Goal: Transaction & Acquisition: Purchase product/service

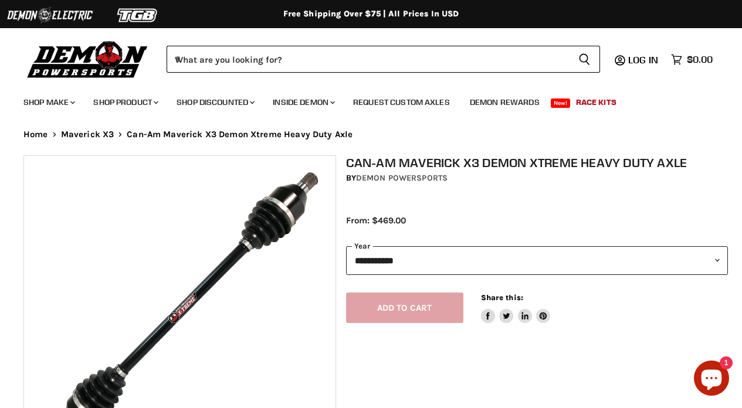
click at [512, 259] on select "**********" at bounding box center [537, 260] width 383 height 29
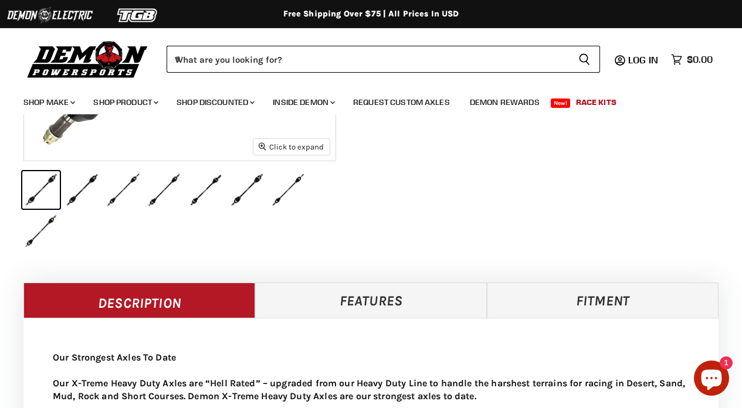
scroll to position [307, 0]
click at [76, 175] on button "IMAGE thumbnail" at bounding box center [82, 190] width 38 height 38
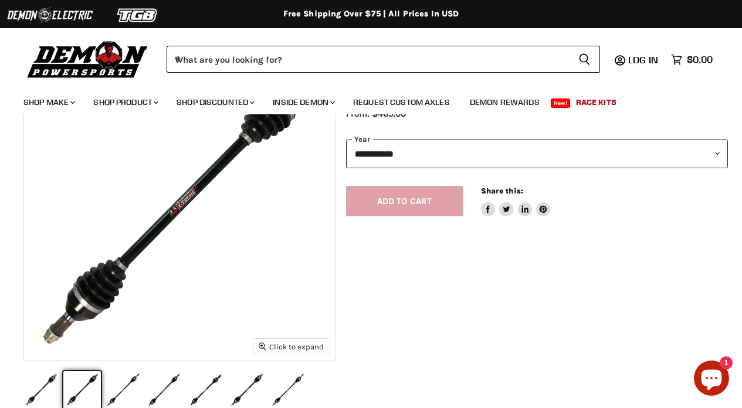
scroll to position [207, 0]
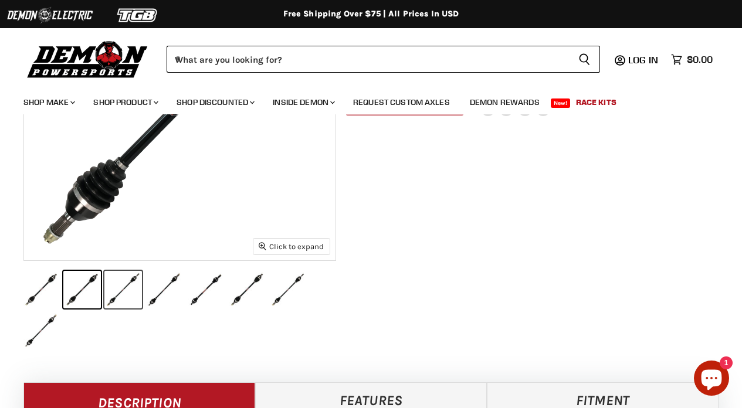
click at [142, 294] on button "IMAGE thumbnail" at bounding box center [123, 290] width 38 height 38
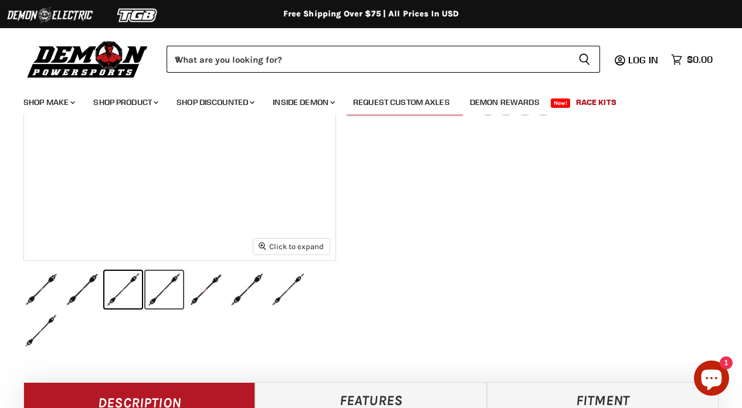
click at [183, 291] on button "IMAGE thumbnail" at bounding box center [165, 290] width 38 height 38
click at [266, 299] on button "IMAGE thumbnail" at bounding box center [247, 290] width 38 height 38
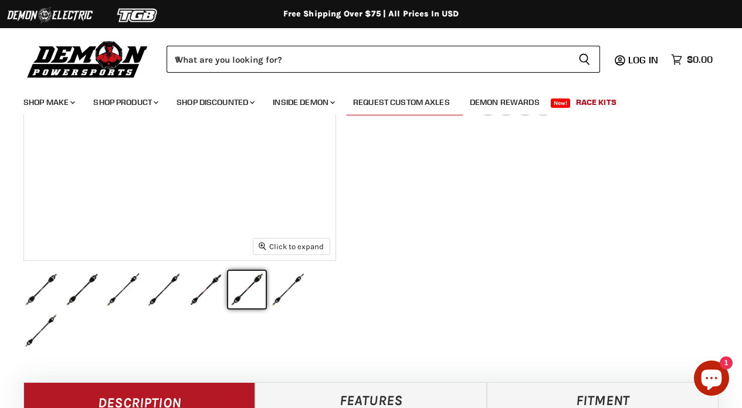
click at [266, 300] on button "IMAGE thumbnail" at bounding box center [247, 290] width 38 height 38
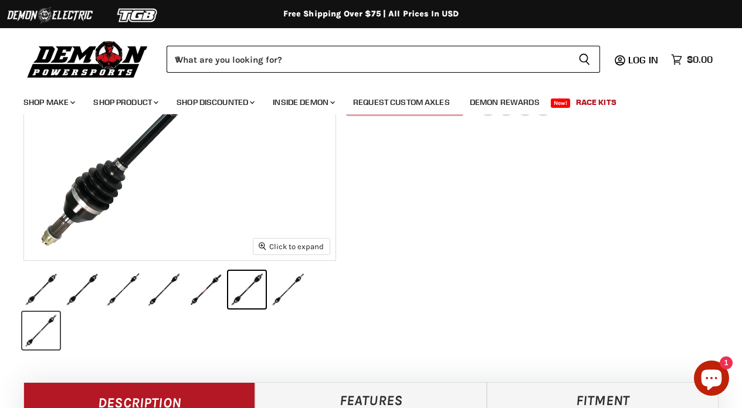
click at [60, 325] on button "IMAGE thumbnail" at bounding box center [41, 331] width 38 height 38
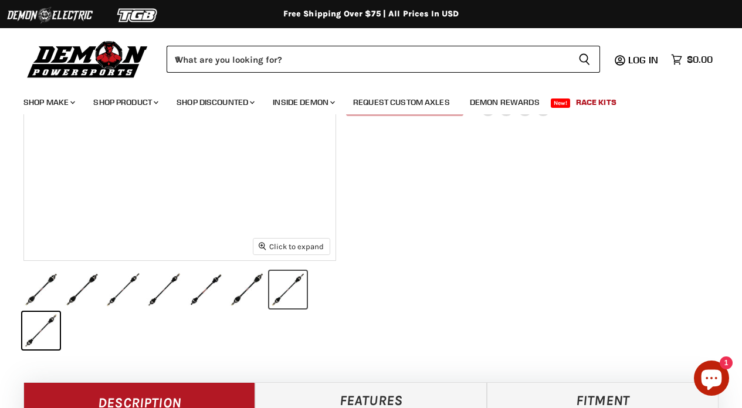
click at [269, 309] on button "IMAGE thumbnail" at bounding box center [288, 290] width 38 height 38
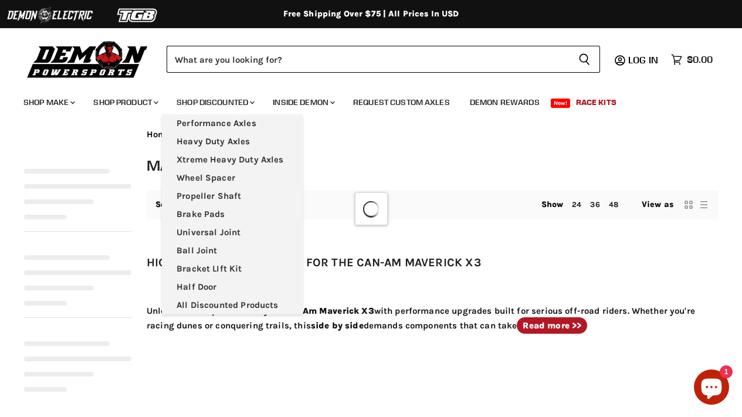
select select "**********"
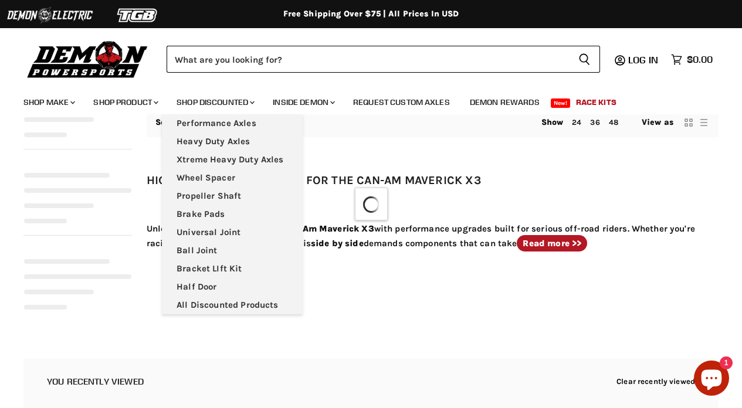
select select "**********"
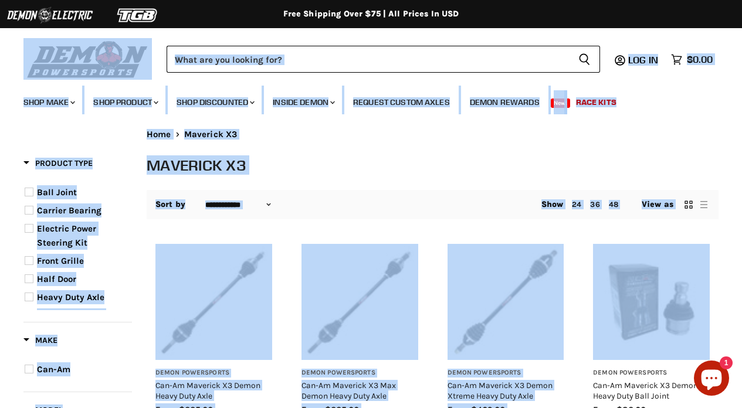
drag, startPoint x: 12, startPoint y: 43, endPoint x: 734, endPoint y: 309, distance: 768.4
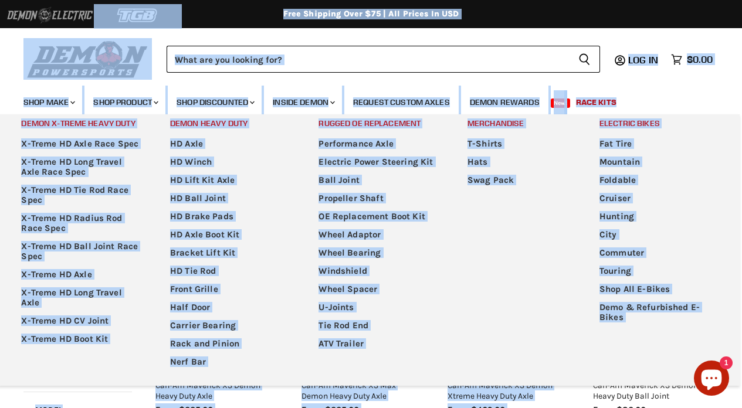
drag, startPoint x: 734, startPoint y: 309, endPoint x: 15, endPoint y: 26, distance: 772.5
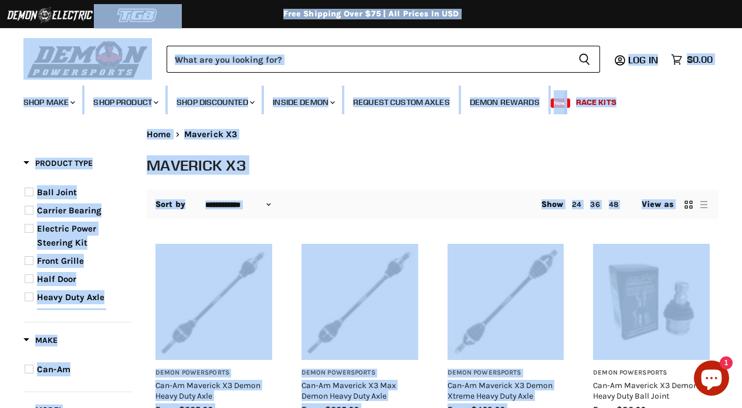
click at [16, 49] on div "Menu icon Translation missing: en.general.icons.icon_search_close icon Menu Wha…" at bounding box center [371, 55] width 742 height 59
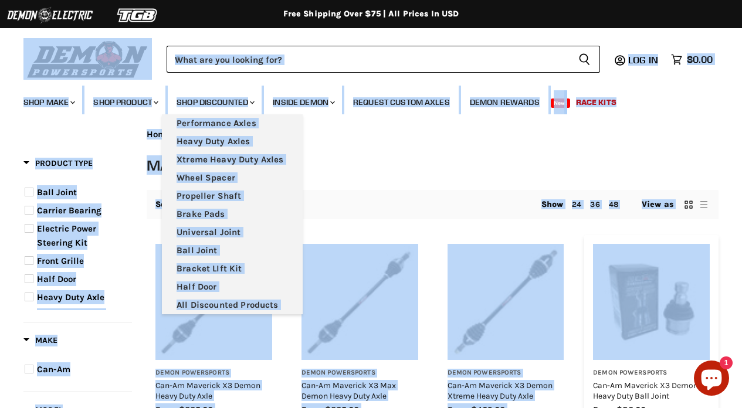
drag, startPoint x: 16, startPoint y: 49, endPoint x: 611, endPoint y: 304, distance: 647.2
